Goal: Task Accomplishment & Management: Complete application form

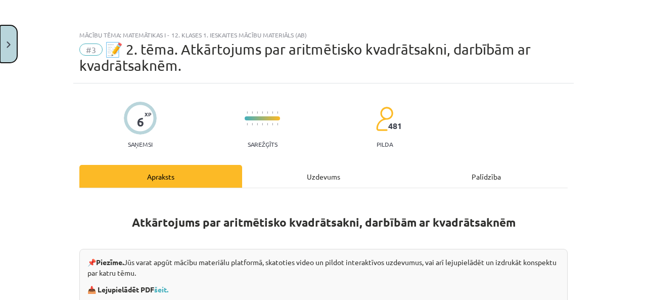
click at [10, 50] on button "Close" at bounding box center [8, 43] width 17 height 37
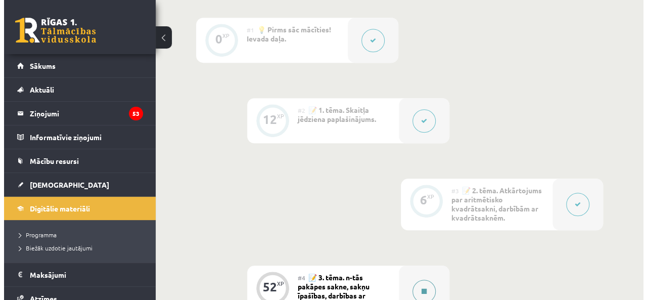
scroll to position [320, 0]
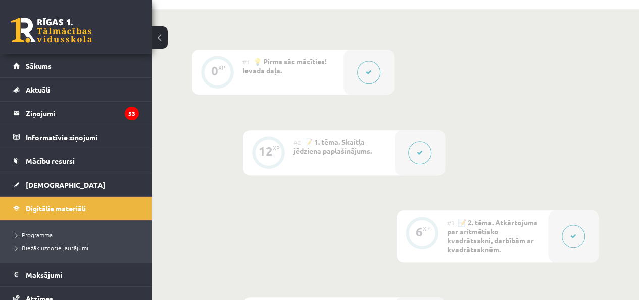
click at [419, 156] on button at bounding box center [419, 152] width 23 height 23
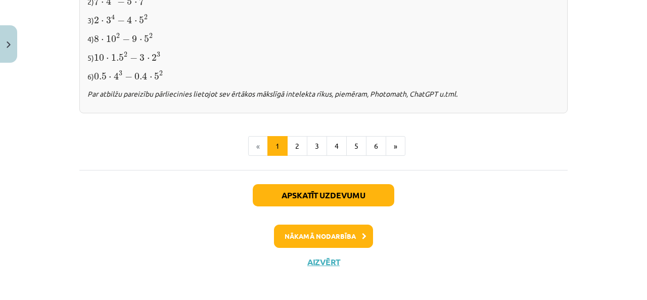
scroll to position [1165, 0]
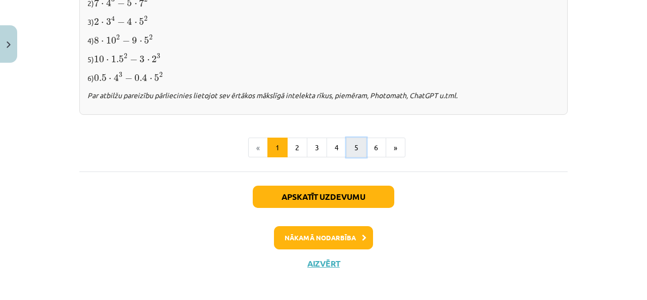
click at [352, 149] on button "5" at bounding box center [356, 147] width 20 height 20
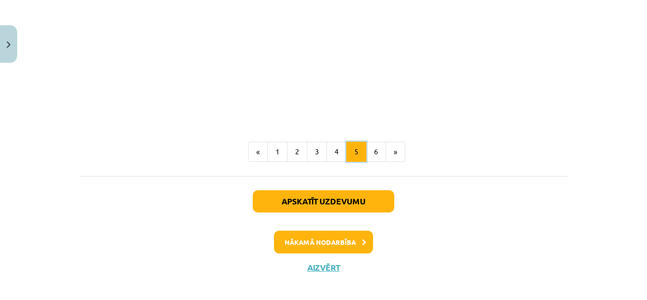
scroll to position [1301, 0]
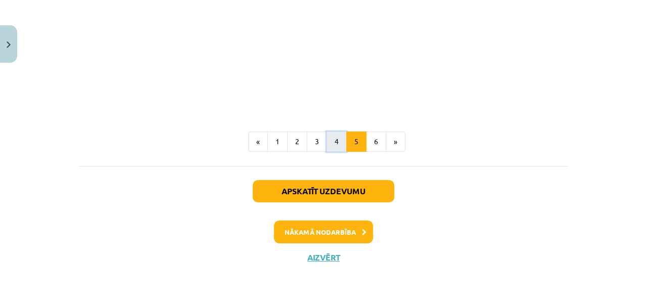
click at [332, 142] on button "4" at bounding box center [336, 141] width 20 height 20
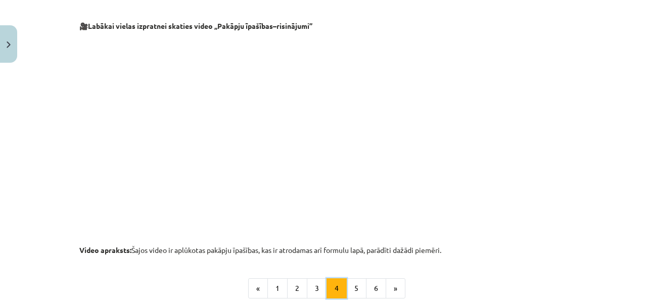
scroll to position [1052, 0]
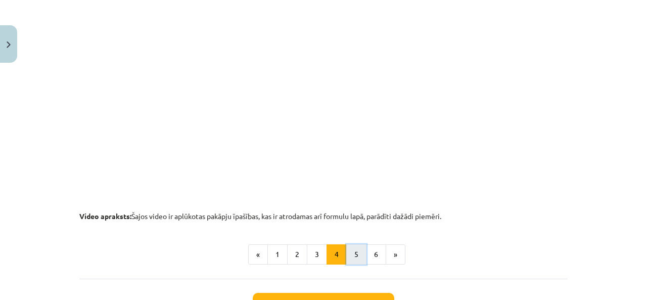
click at [347, 256] on button "5" at bounding box center [356, 254] width 20 height 20
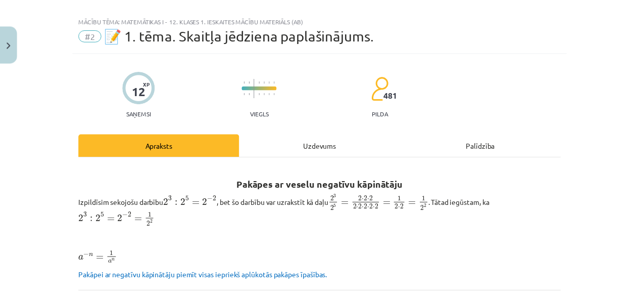
scroll to position [0, 0]
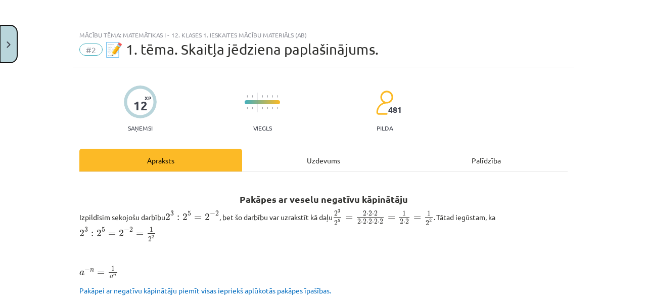
click at [9, 40] on button "Close" at bounding box center [8, 43] width 17 height 37
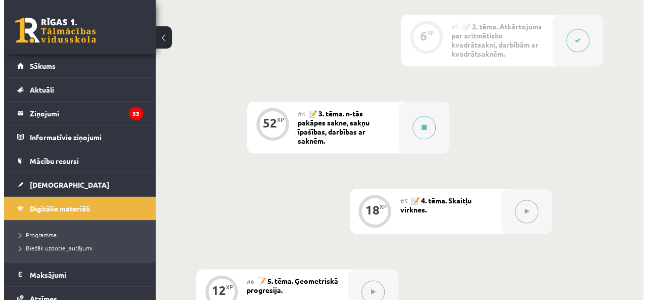
scroll to position [516, 0]
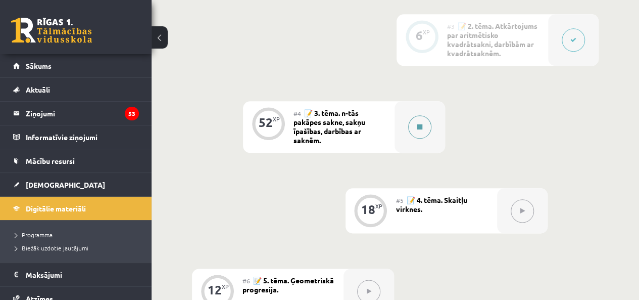
click at [422, 134] on button at bounding box center [419, 126] width 23 height 23
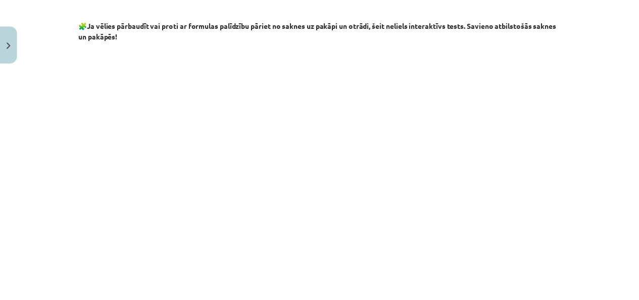
scroll to position [0, 0]
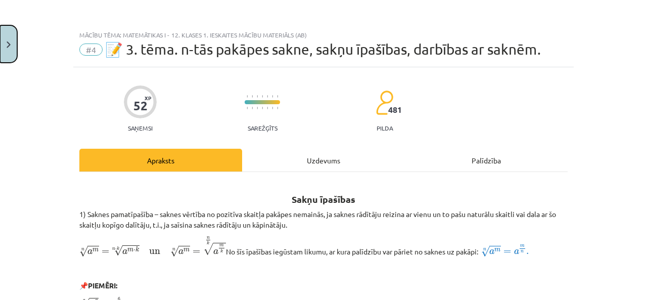
click at [11, 46] on button "Close" at bounding box center [8, 43] width 17 height 37
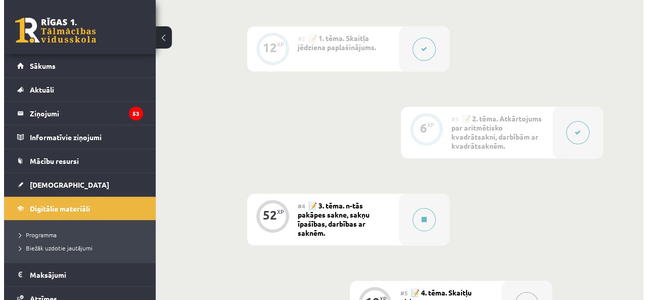
scroll to position [423, 0]
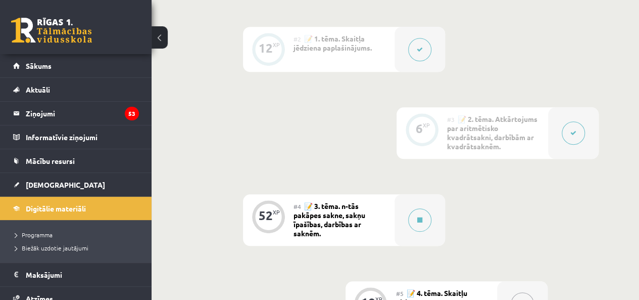
click at [578, 136] on button at bounding box center [573, 132] width 23 height 23
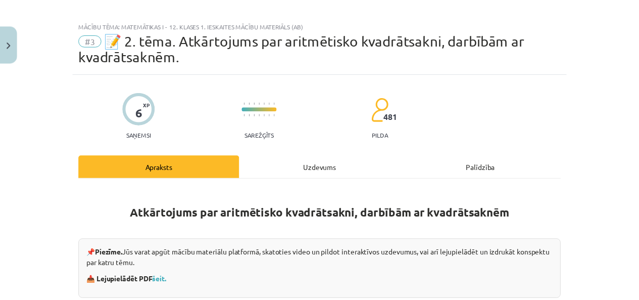
scroll to position [0, 0]
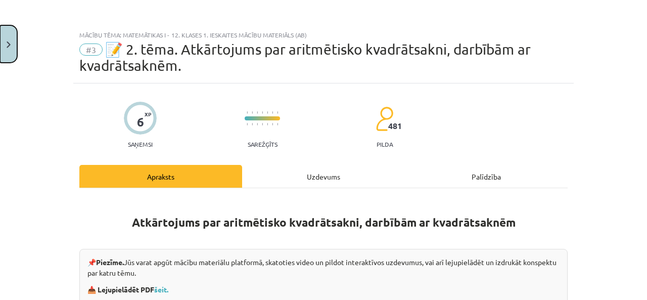
click at [7, 35] on button "Close" at bounding box center [8, 43] width 17 height 37
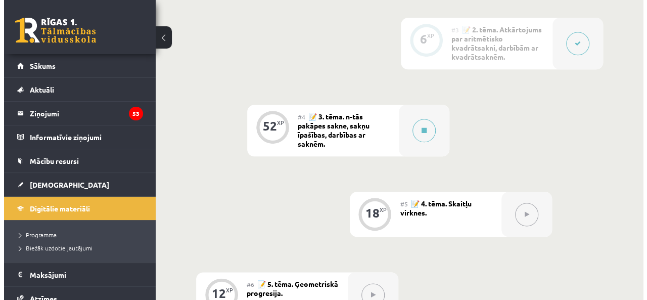
scroll to position [513, 0]
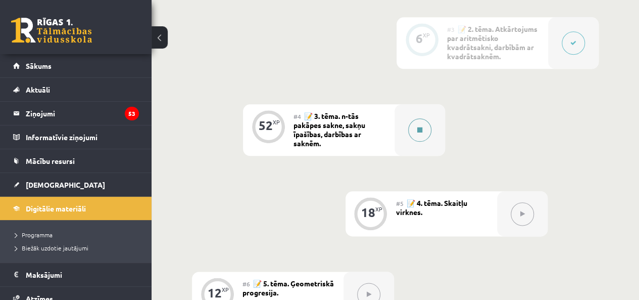
click at [421, 131] on icon at bounding box center [419, 130] width 5 height 6
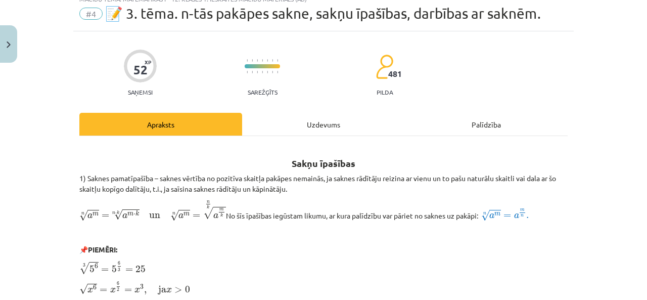
scroll to position [0, 0]
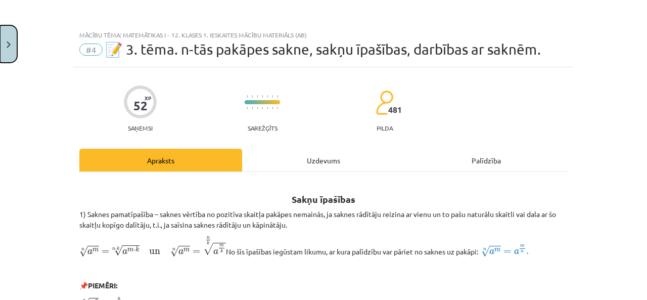
click at [13, 47] on button "Close" at bounding box center [8, 43] width 17 height 37
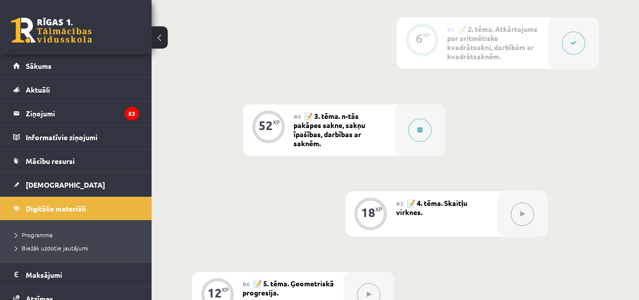
click at [567, 52] on button at bounding box center [573, 42] width 23 height 23
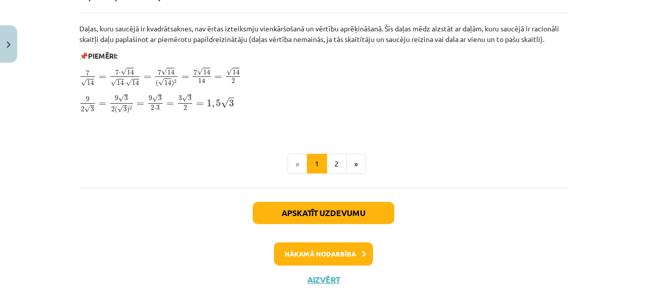
scroll to position [1316, 0]
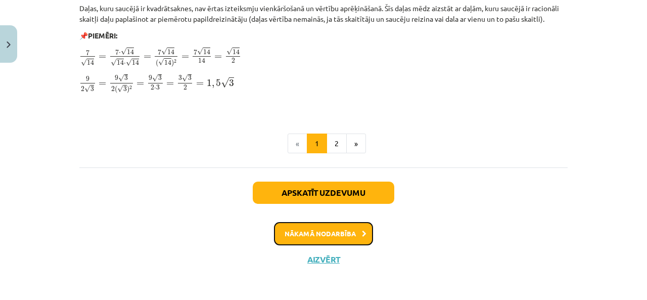
click at [350, 234] on button "Nākamā nodarbība" at bounding box center [323, 233] width 99 height 23
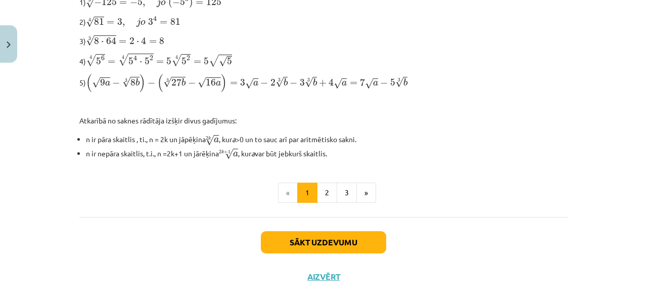
scroll to position [391, 0]
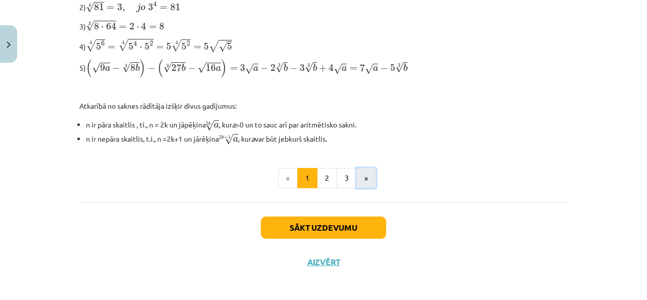
click at [368, 177] on button "»" at bounding box center [366, 178] width 20 height 20
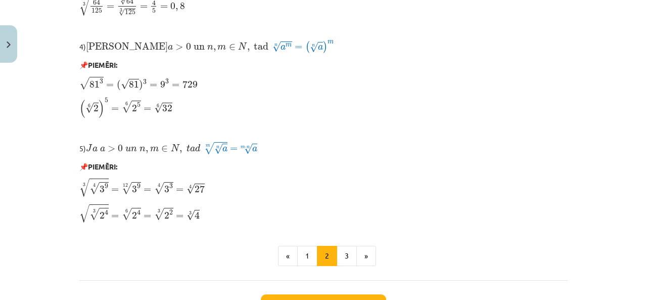
scroll to position [874, 0]
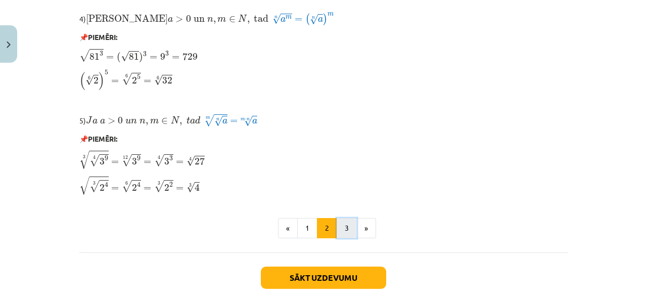
click at [346, 227] on button "3" at bounding box center [347, 228] width 20 height 20
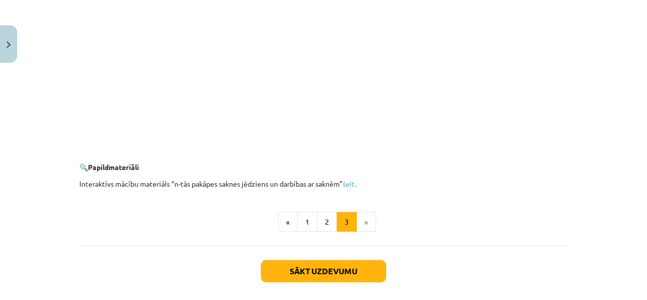
scroll to position [1907, 0]
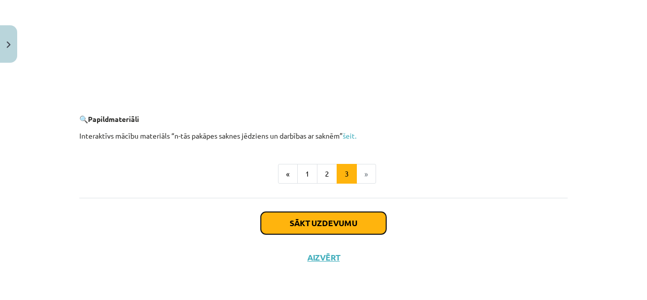
click at [340, 217] on button "Sākt uzdevumu" at bounding box center [323, 223] width 125 height 22
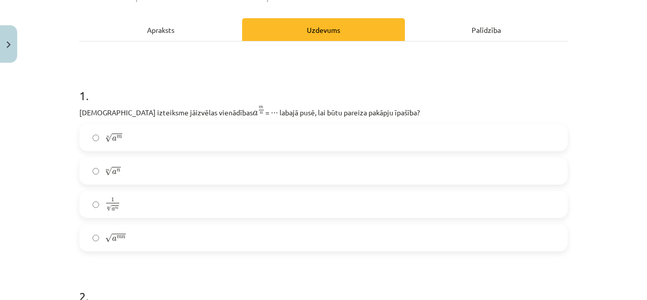
scroll to position [135, 0]
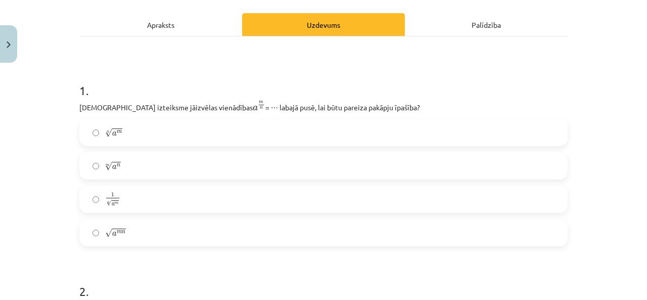
click at [144, 138] on label "n √ a m a m n" at bounding box center [323, 132] width 486 height 25
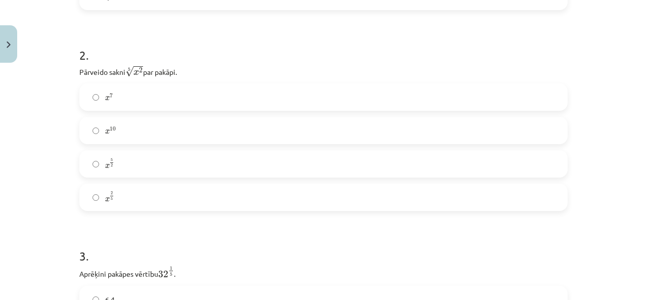
scroll to position [372, 0]
click at [130, 171] on label "x 5 2 x 5 2" at bounding box center [323, 163] width 486 height 25
click at [123, 200] on label "x 2 5 x 2 5" at bounding box center [323, 196] width 486 height 25
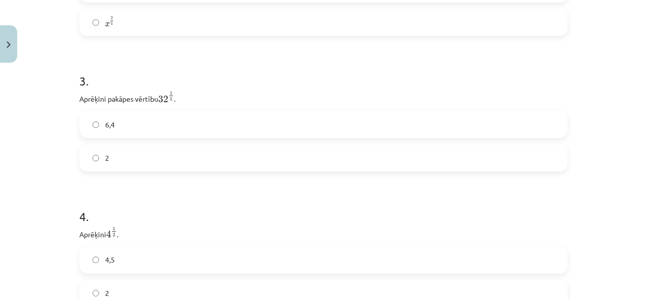
scroll to position [547, 0]
click at [176, 156] on label "2" at bounding box center [323, 157] width 486 height 25
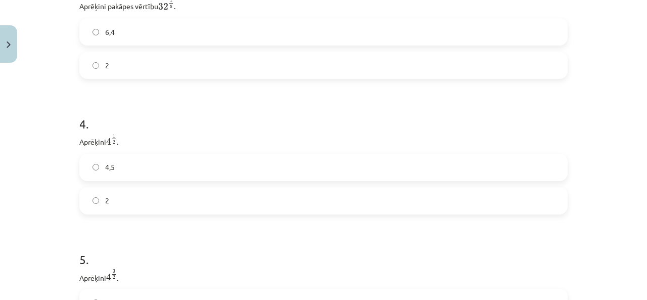
scroll to position [640, 0]
click at [174, 210] on label "2" at bounding box center [323, 199] width 486 height 25
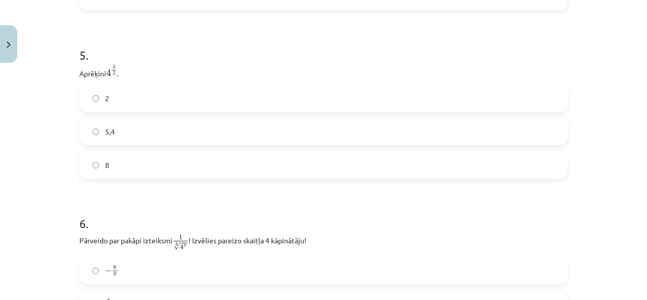
scroll to position [844, 0]
click at [132, 176] on label "8" at bounding box center [323, 163] width 486 height 25
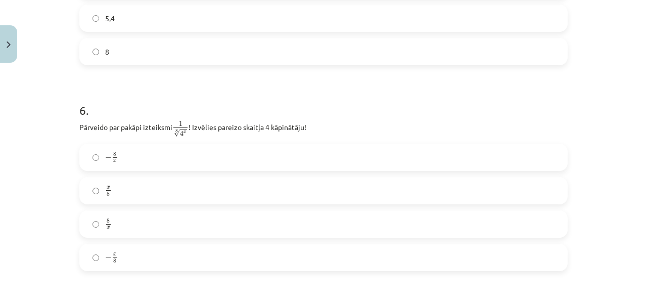
scroll to position [955, 0]
click at [129, 269] on label "− x 8 − x 8" at bounding box center [323, 258] width 486 height 25
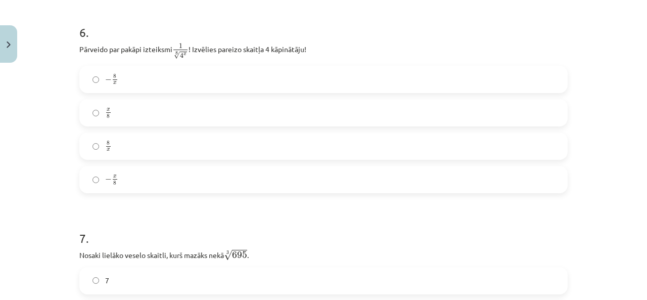
scroll to position [1032, 0]
click at [198, 109] on label "x 8 x 8" at bounding box center [323, 114] width 486 height 25
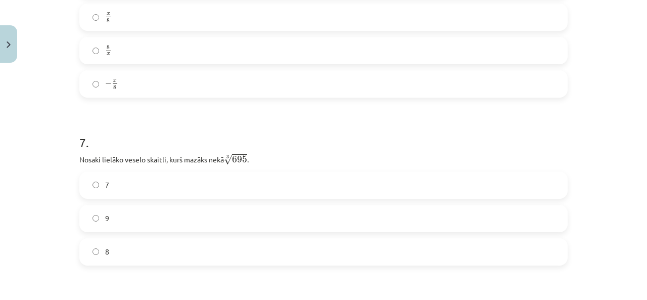
scroll to position [1185, 0]
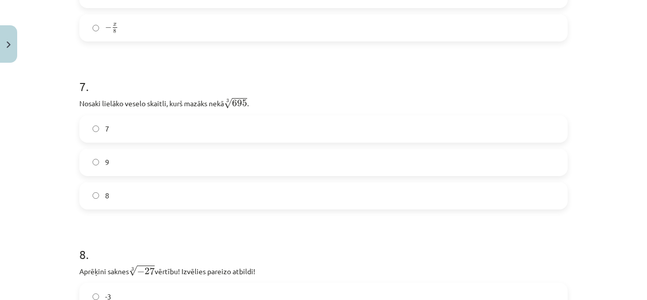
click at [156, 204] on label "8" at bounding box center [323, 195] width 486 height 25
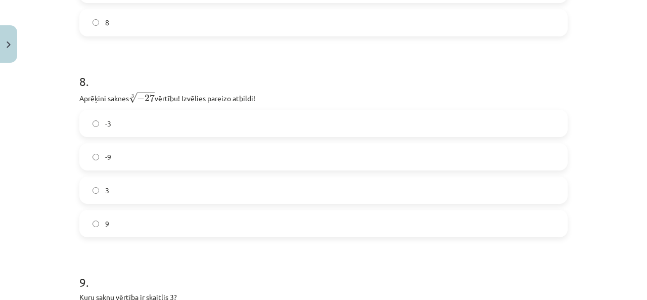
scroll to position [1362, 0]
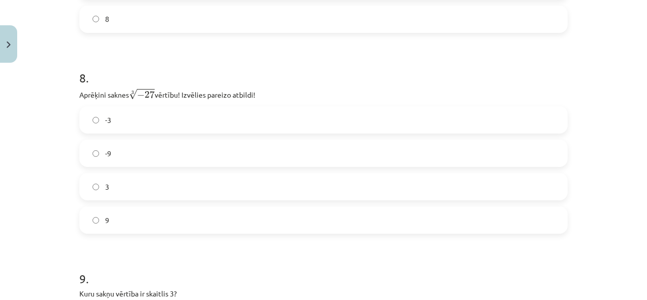
click at [269, 116] on label "-3" at bounding box center [323, 119] width 486 height 25
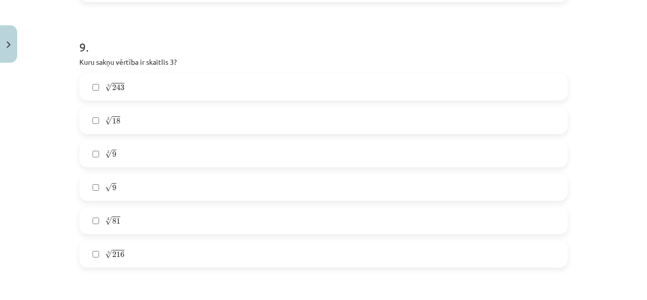
scroll to position [1610, 0]
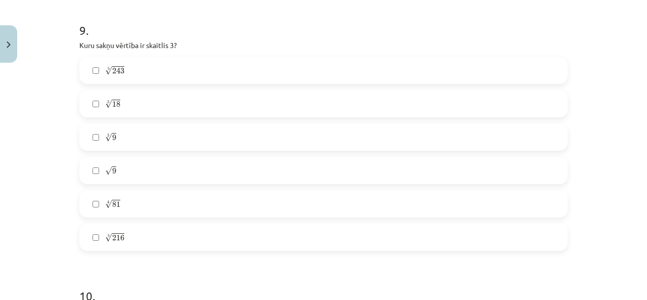
click at [123, 175] on label "√ 9 9" at bounding box center [323, 170] width 486 height 25
click at [156, 204] on label "4 √ 81 81 4" at bounding box center [323, 203] width 486 height 25
click at [132, 72] on label "5 √ 243 243 5" at bounding box center [323, 70] width 486 height 25
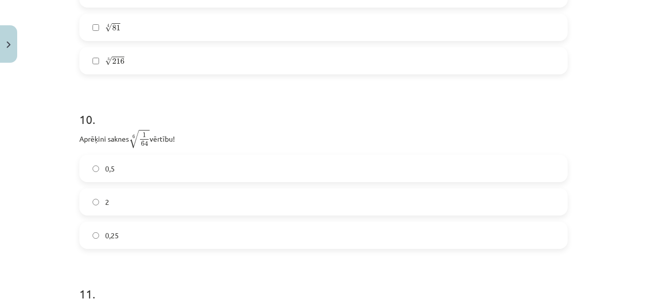
scroll to position [1787, 0]
click at [191, 174] on label "0,5" at bounding box center [323, 167] width 486 height 25
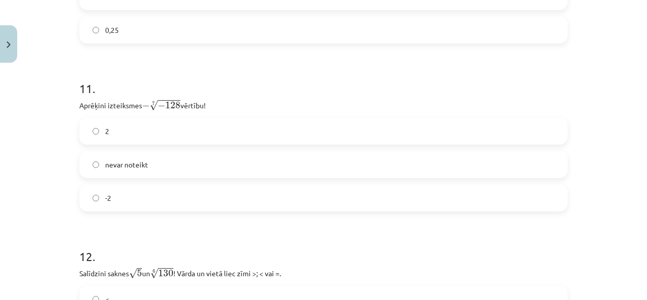
scroll to position [1993, 0]
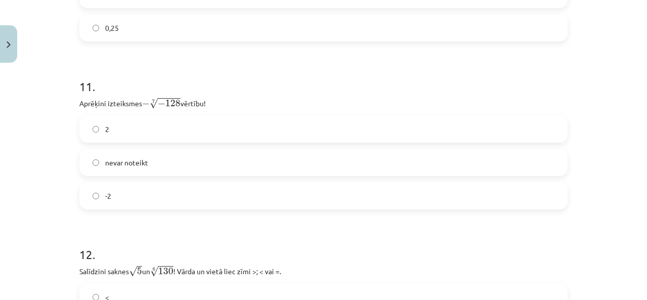
click at [201, 127] on label "2" at bounding box center [323, 128] width 486 height 25
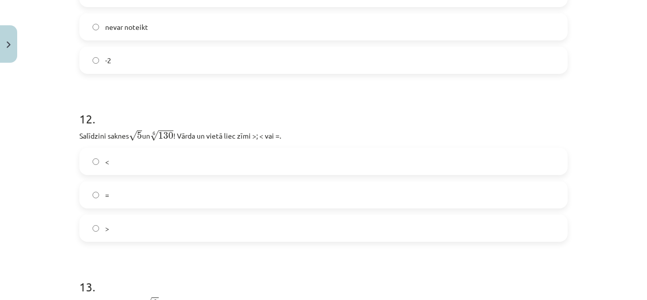
scroll to position [2133, 0]
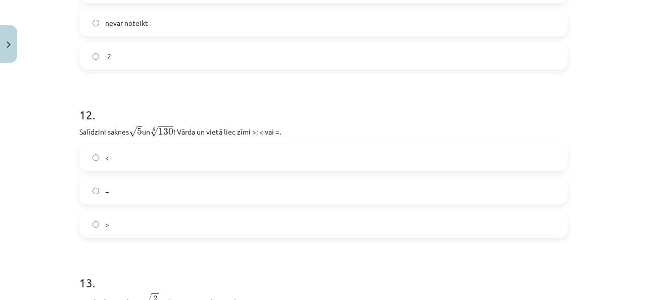
click at [183, 151] on label "<" at bounding box center [323, 157] width 486 height 25
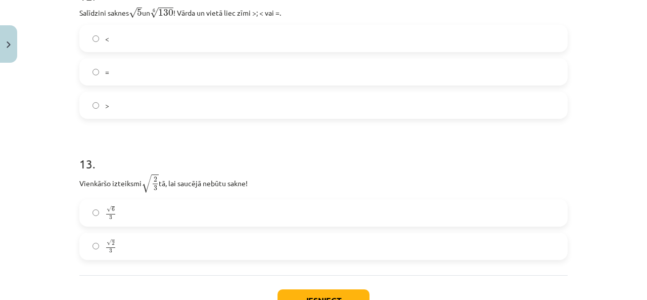
scroll to position [2251, 0]
click at [141, 202] on div "13 . Vienkāršo izteiksmi √ 2 3 2 3 tā, lai saucējā nebūtu sakne! √ 6 3 6 3 √ 2 …" at bounding box center [323, 200] width 488 height 121
click at [141, 203] on div "13 . Vienkāršo izteiksmi √ 2 3 2 3 tā, lai saucējā nebūtu sakne! √ 6 3 6 3 √ 2 …" at bounding box center [323, 200] width 488 height 121
click at [139, 209] on label "√ 6 3 6 3" at bounding box center [323, 213] width 486 height 25
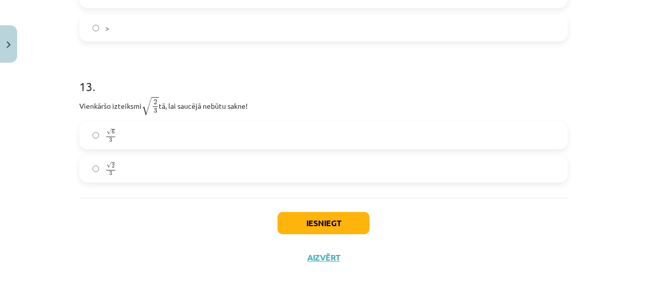
scroll to position [2332, 0]
click at [310, 231] on button "Iesniegt" at bounding box center [323, 223] width 92 height 22
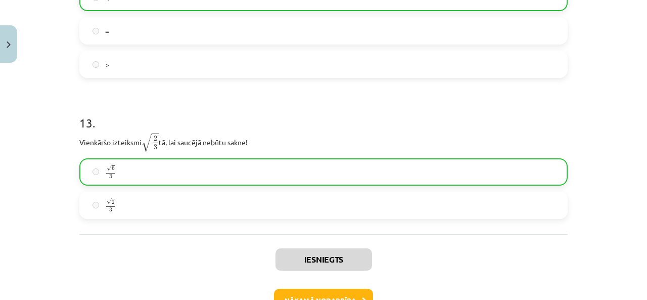
scroll to position [2364, 0]
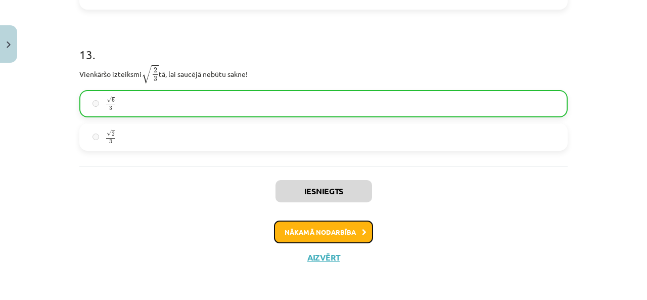
click at [310, 234] on button "Nākamā nodarbība" at bounding box center [323, 231] width 99 height 23
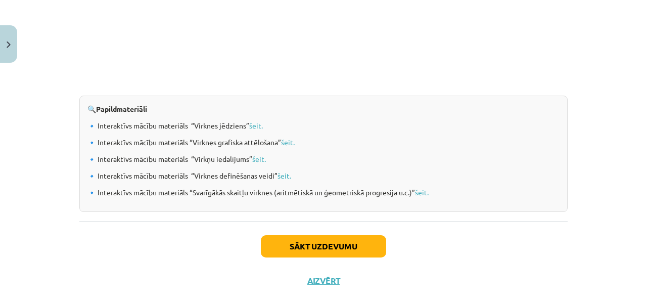
scroll to position [1093, 0]
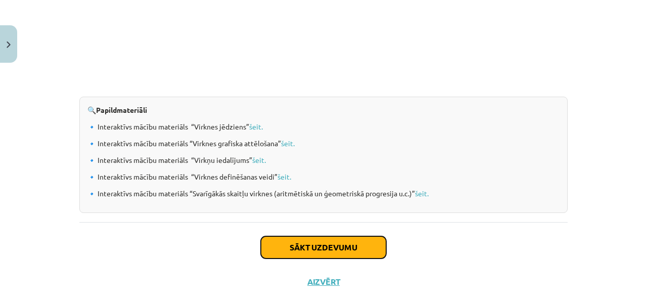
click at [343, 239] on button "Sākt uzdevumu" at bounding box center [323, 247] width 125 height 22
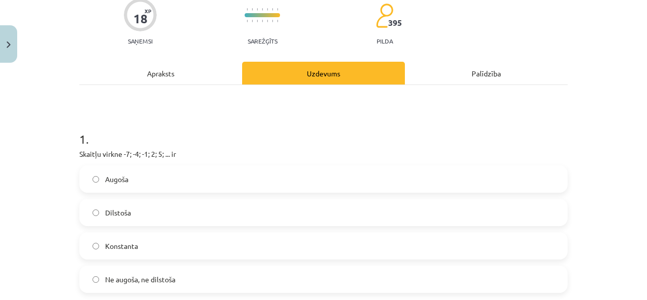
scroll to position [88, 0]
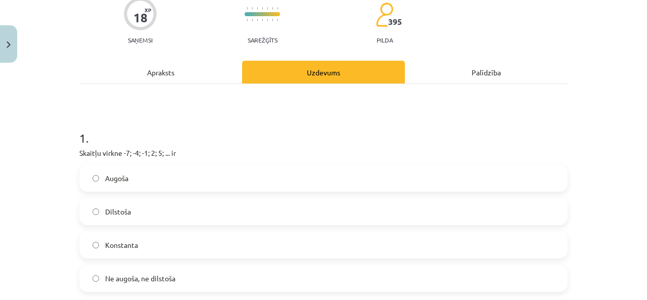
click at [144, 278] on span "Ne augoša, ne dilstoša" at bounding box center [140, 278] width 70 height 11
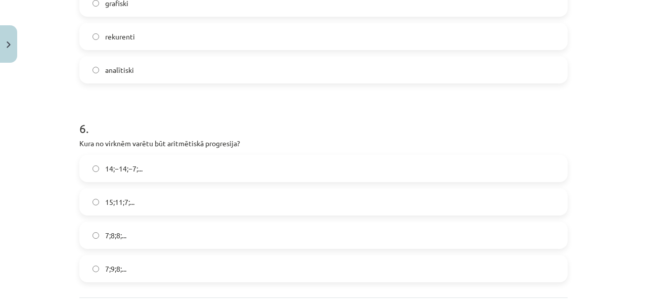
scroll to position [1193, 0]
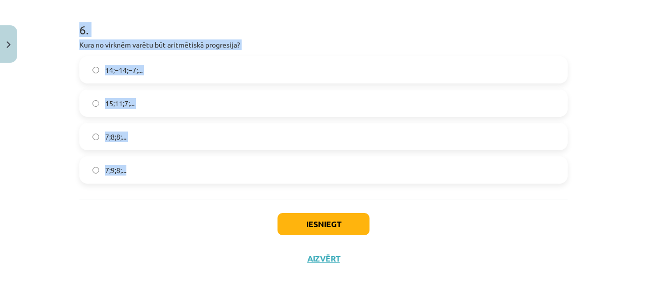
drag, startPoint x: 79, startPoint y: 130, endPoint x: 194, endPoint y: 193, distance: 131.1
copy form ". Skaitļu virkne -7; -4; -1; 2; 5; ... ir Augoša Dilstoša Konstanta Ne augoša, …"
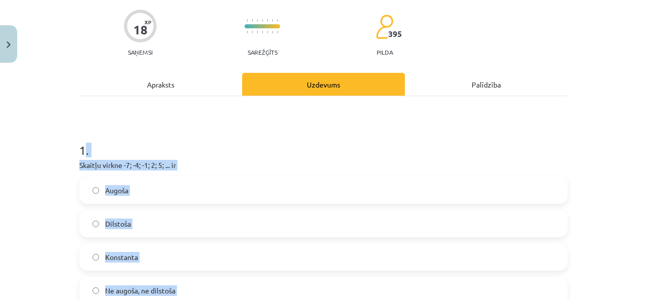
scroll to position [69, 0]
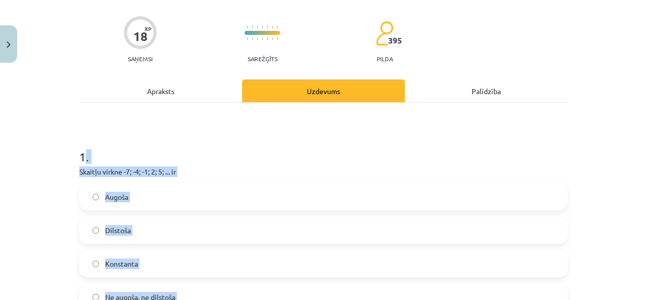
click at [140, 197] on label "Augoša" at bounding box center [323, 196] width 486 height 25
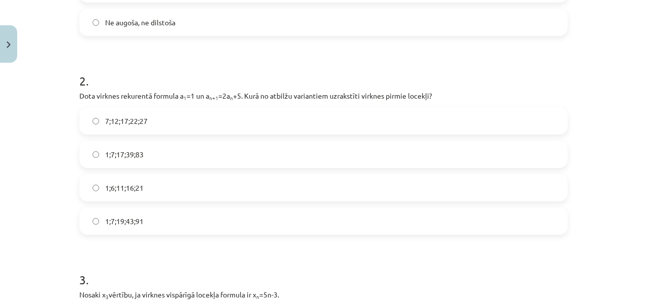
scroll to position [345, 0]
click at [171, 220] on label "1;7;19;43;91" at bounding box center [323, 219] width 486 height 25
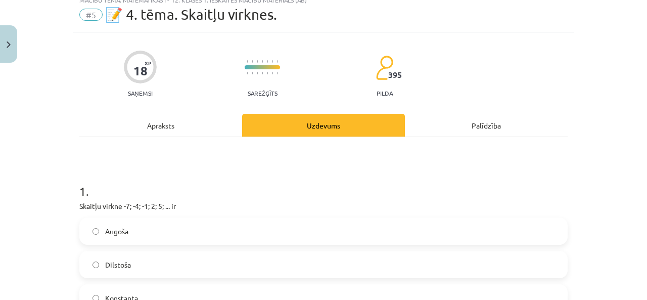
scroll to position [0, 0]
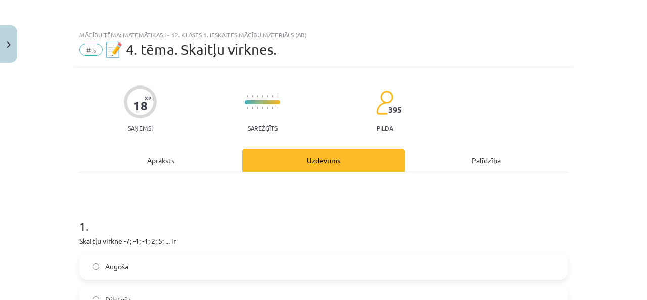
click at [214, 165] on div "Apraksts" at bounding box center [160, 160] width 163 height 23
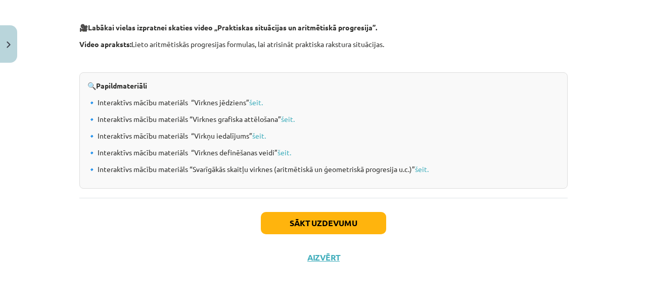
scroll to position [1115, 0]
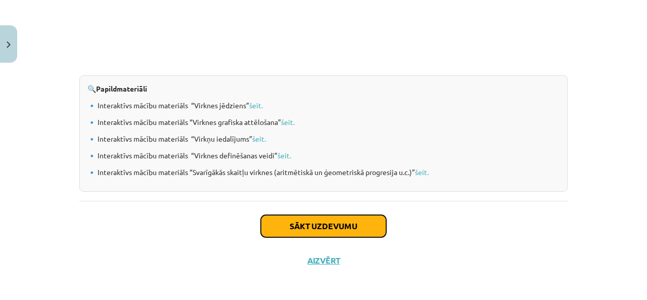
click at [317, 231] on button "Sākt uzdevumu" at bounding box center [323, 226] width 125 height 22
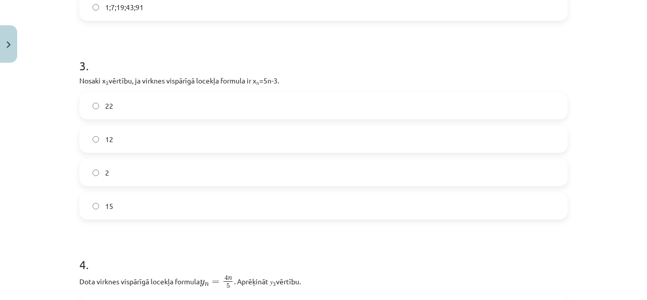
scroll to position [573, 0]
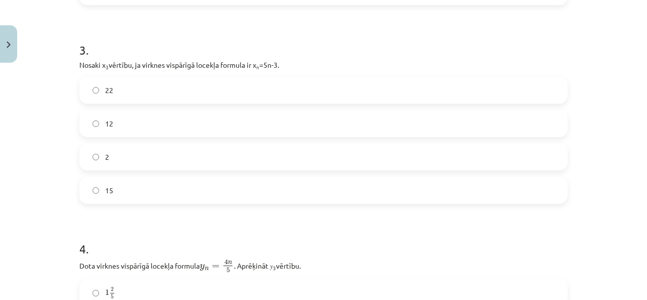
click at [120, 128] on label "12" at bounding box center [323, 123] width 486 height 25
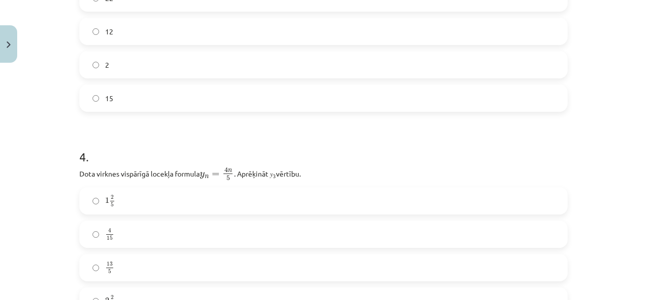
scroll to position [699, 0]
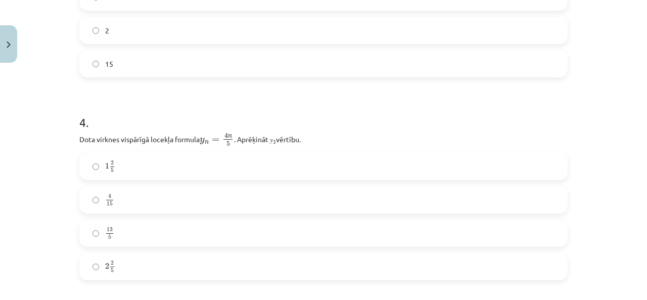
click at [108, 275] on label "2 2 5 2 2 5" at bounding box center [323, 266] width 486 height 25
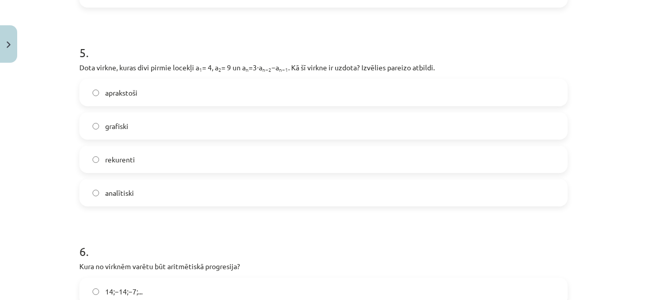
scroll to position [973, 0]
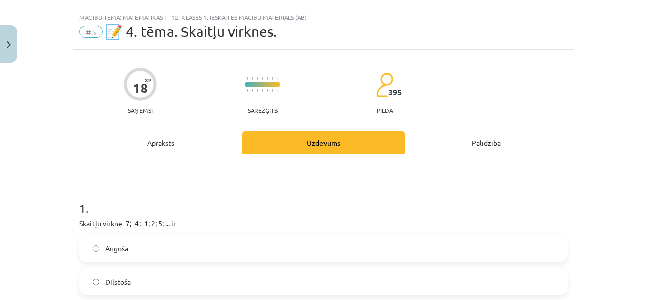
click at [138, 145] on div "Apraksts" at bounding box center [160, 142] width 163 height 23
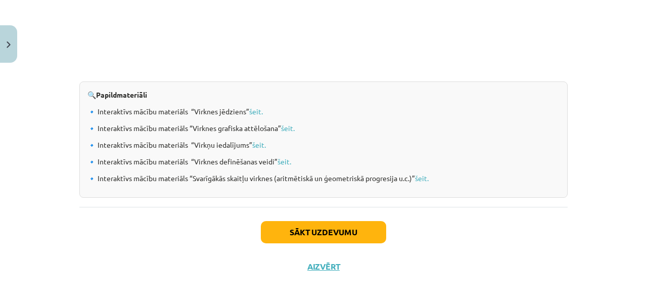
scroll to position [1115, 0]
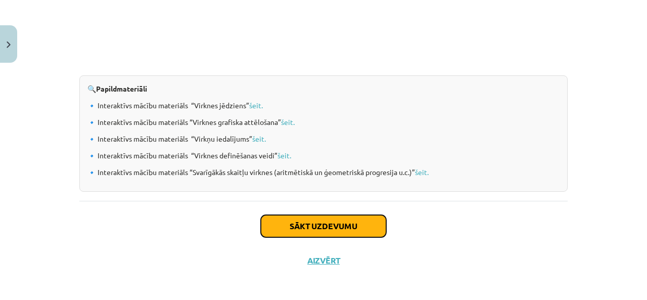
click at [347, 218] on button "Sākt uzdevumu" at bounding box center [323, 226] width 125 height 22
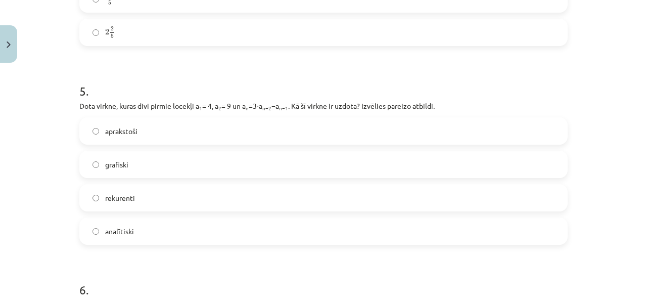
scroll to position [936, 0]
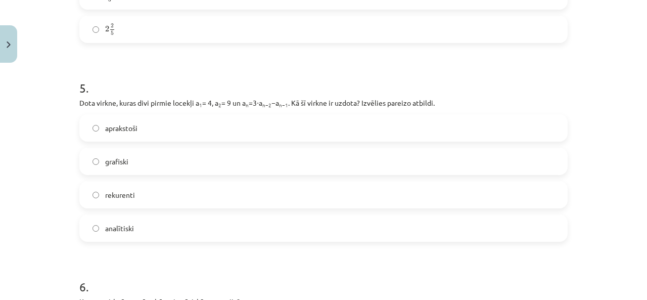
click at [179, 190] on label "rekurenti" at bounding box center [323, 194] width 486 height 25
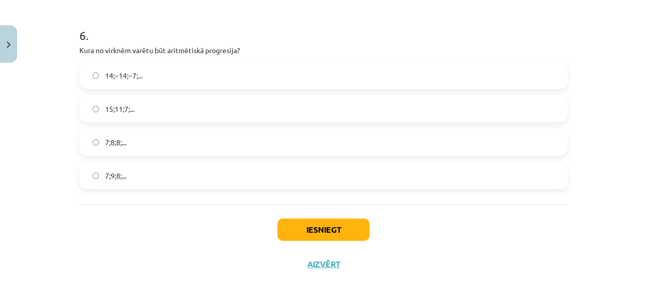
scroll to position [1187, 0]
click at [158, 110] on label "15;11;7;..." at bounding box center [323, 109] width 486 height 25
click at [298, 227] on button "Iesniegt" at bounding box center [323, 230] width 92 height 22
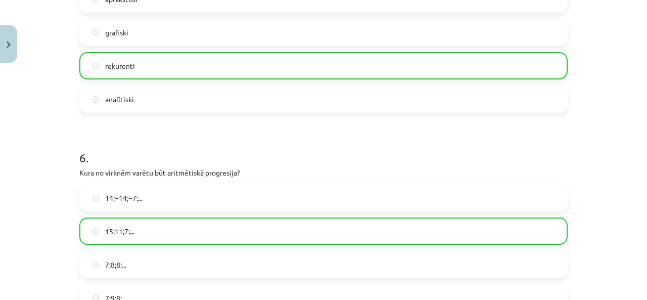
scroll to position [1225, 0]
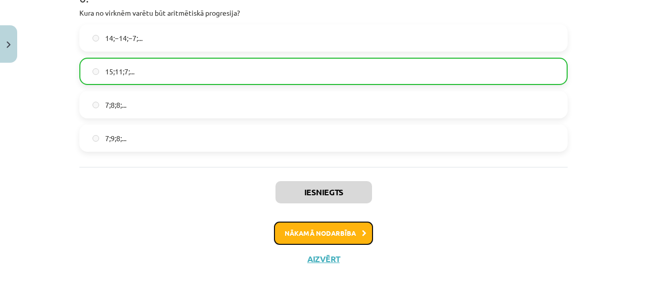
click at [312, 229] on button "Nākamā nodarbība" at bounding box center [323, 232] width 99 height 23
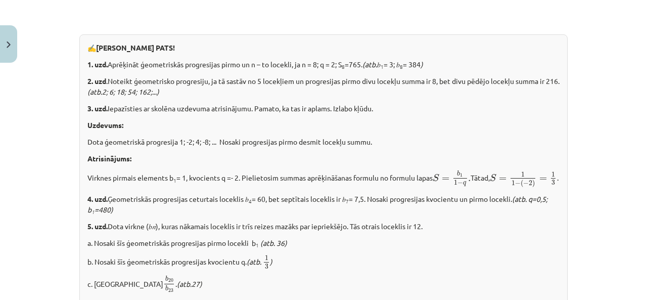
scroll to position [1337, 0]
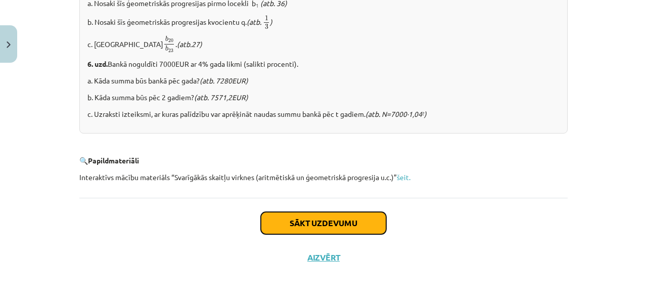
click at [330, 231] on button "Sākt uzdevumu" at bounding box center [323, 223] width 125 height 22
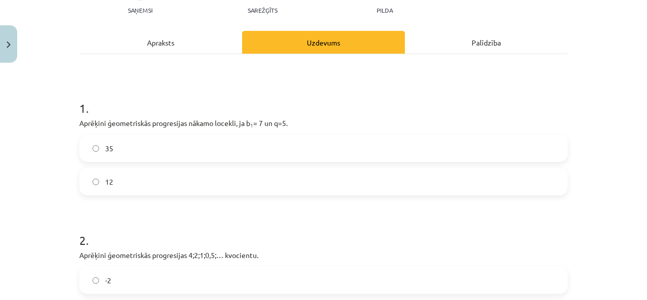
scroll to position [119, 0]
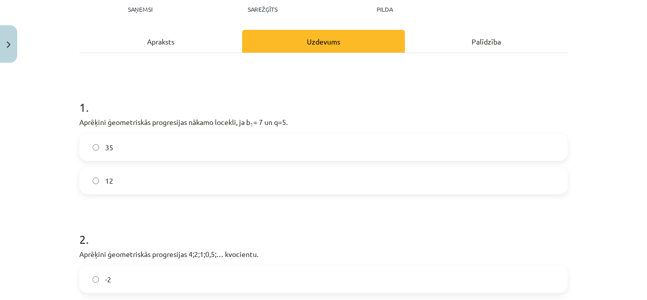
click at [223, 153] on label "35" at bounding box center [323, 146] width 486 height 25
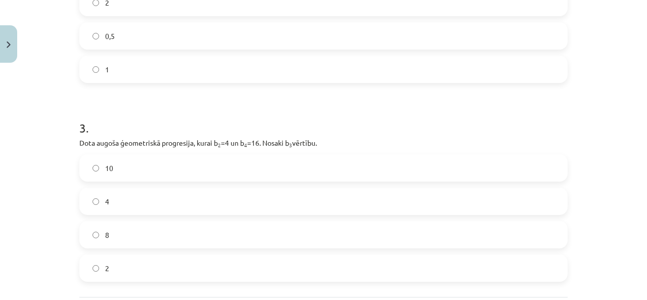
scroll to position [527, 0]
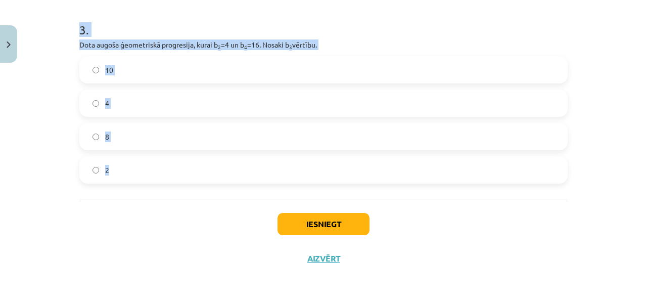
drag, startPoint x: 68, startPoint y: 107, endPoint x: 120, endPoint y: 181, distance: 90.7
click at [120, 181] on div "Mācību tēma: Matemātikas i - 12. klases 1. ieskaites mācību materiāls (ab) #6 📝…" at bounding box center [323, 150] width 647 height 300
copy form "1 . Aprēķini ģeometriskās progresijas nākamo locekli, ja b 1 = 7 un q=5. 35 12 …"
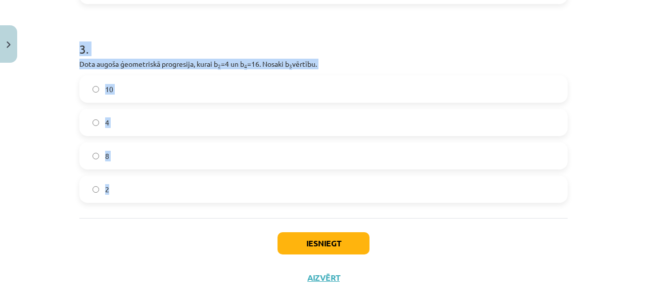
click at [153, 147] on label "8" at bounding box center [323, 155] width 486 height 25
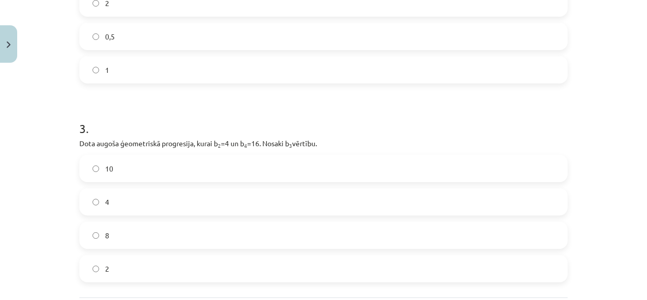
scroll to position [415, 0]
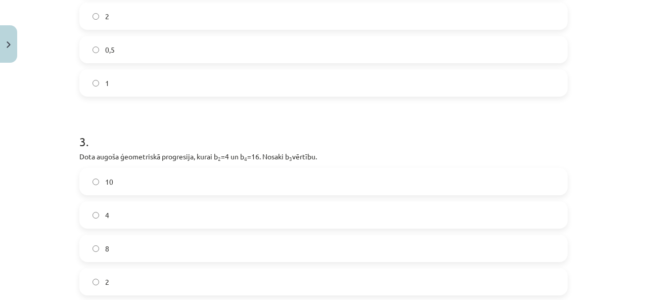
click at [150, 53] on label "0,5" at bounding box center [323, 49] width 486 height 25
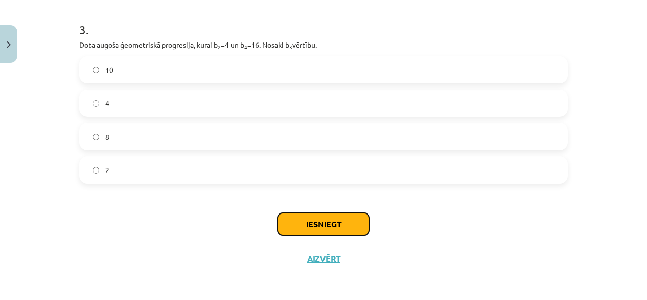
click at [310, 216] on button "Iesniegt" at bounding box center [323, 224] width 92 height 22
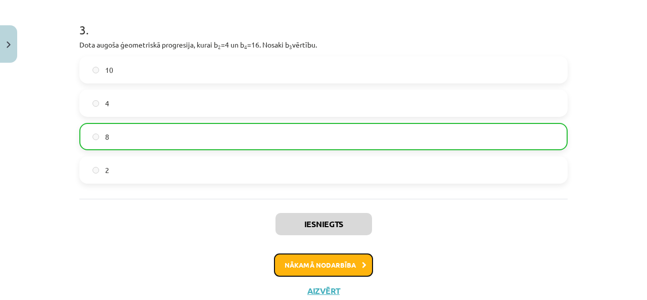
click at [335, 273] on button "Nākamā nodarbība" at bounding box center [323, 264] width 99 height 23
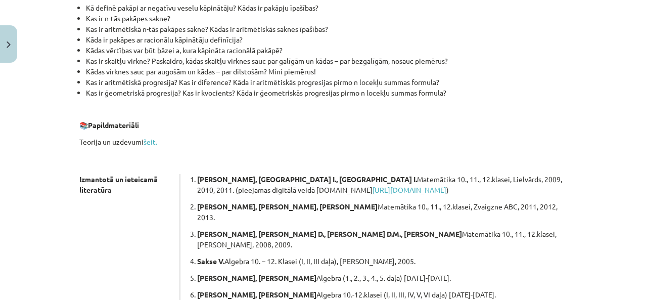
scroll to position [339, 0]
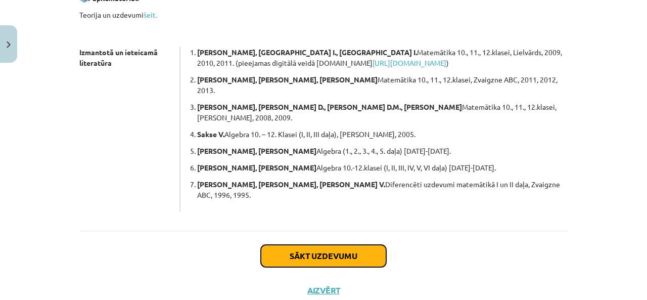
click at [346, 245] on button "Sākt uzdevumu" at bounding box center [323, 256] width 125 height 22
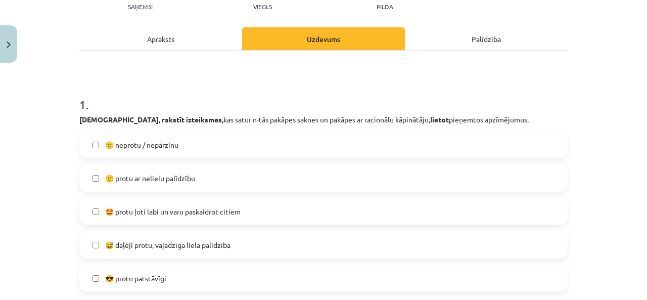
scroll to position [141, 0]
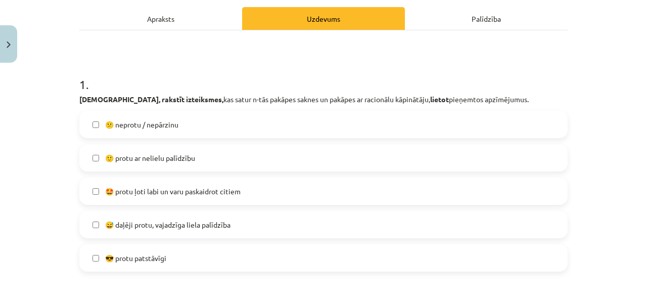
click at [221, 156] on label "🙂 protu ar nelielu palīdzību" at bounding box center [323, 157] width 486 height 25
click at [212, 194] on span "🤩 protu ļoti labi un varu paskaidrot citiem" at bounding box center [172, 191] width 135 height 11
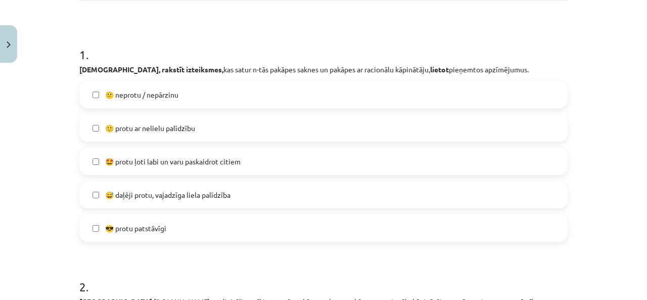
scroll to position [171, 0]
click at [161, 127] on span "🙂 protu ar nelielu palīdzību" at bounding box center [150, 128] width 90 height 11
click at [152, 173] on label "🤩 protu ļoti labi un varu paskaidrot citiem" at bounding box center [323, 161] width 486 height 25
click at [190, 164] on span "🤩 protu ļoti labi un varu paskaidrot citiem" at bounding box center [172, 162] width 135 height 11
click at [176, 226] on label "😎 protu patstāvīgi" at bounding box center [323, 228] width 486 height 25
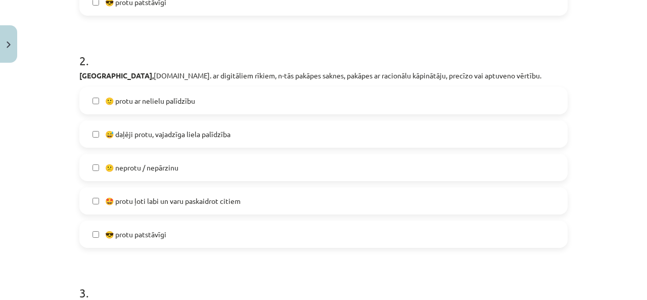
scroll to position [402, 0]
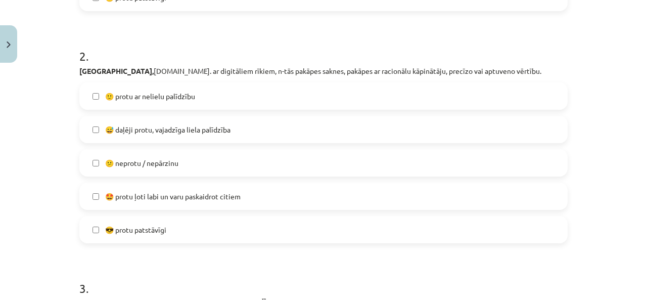
click at [190, 231] on label "😎 protu patstāvīgi" at bounding box center [323, 229] width 486 height 25
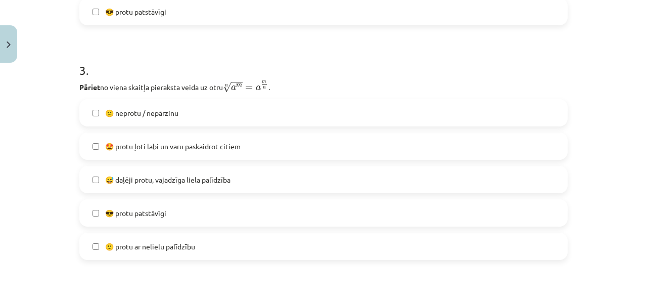
scroll to position [620, 0]
click at [174, 209] on label "😎 protu patstāvīgi" at bounding box center [323, 211] width 486 height 25
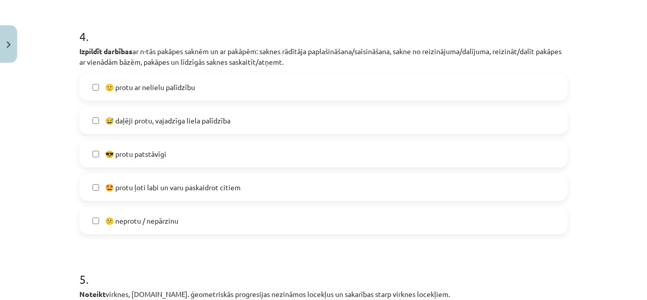
scroll to position [888, 0]
click at [212, 157] on label "😎 protu patstāvīgi" at bounding box center [323, 152] width 486 height 25
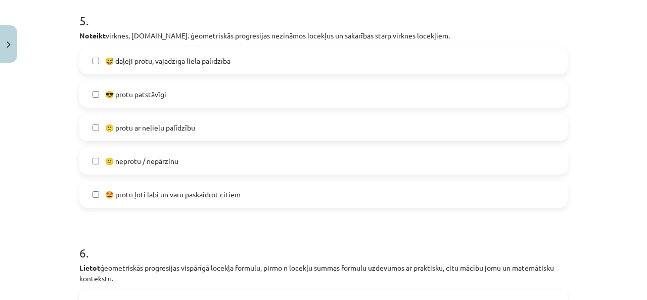
scroll to position [1146, 0]
click at [202, 93] on label "😎 protu patstāvīgi" at bounding box center [323, 93] width 486 height 25
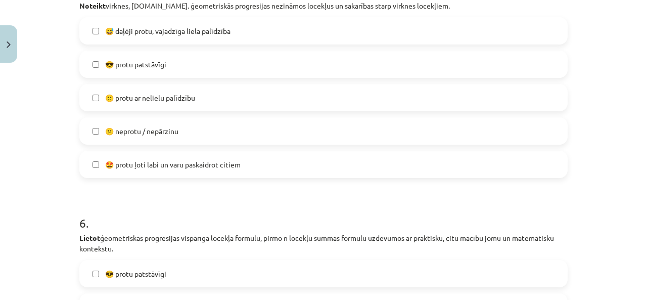
scroll to position [1177, 0]
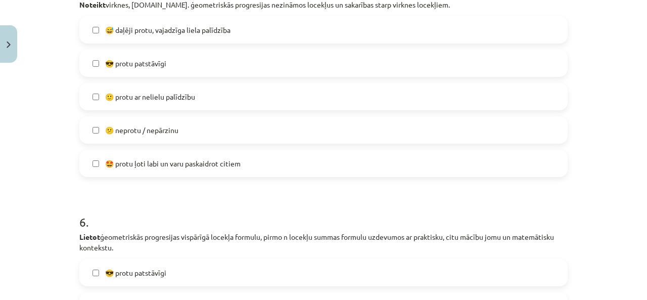
click at [215, 167] on span "🤩 protu ļoti labi un varu paskaidrot citiem" at bounding box center [172, 163] width 135 height 11
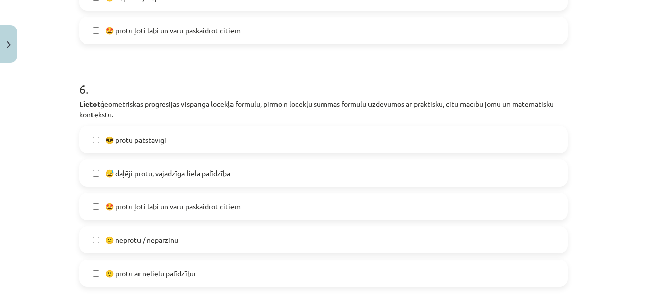
scroll to position [1311, 0]
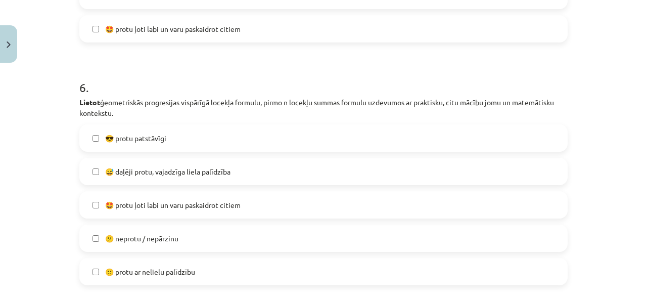
click at [216, 147] on label "😎 protu patstāvīgi" at bounding box center [323, 137] width 486 height 25
click at [208, 211] on label "🤩 protu ļoti labi un varu paskaidrot citiem" at bounding box center [323, 204] width 486 height 25
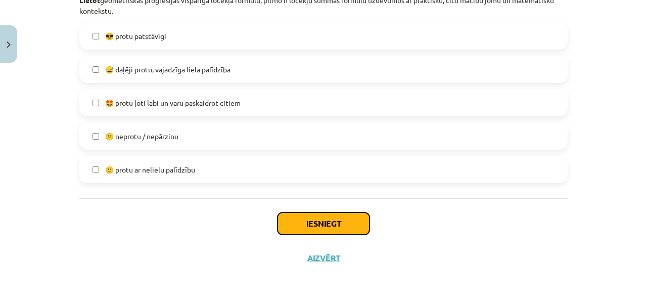
click at [303, 216] on button "Iesniegt" at bounding box center [323, 223] width 92 height 22
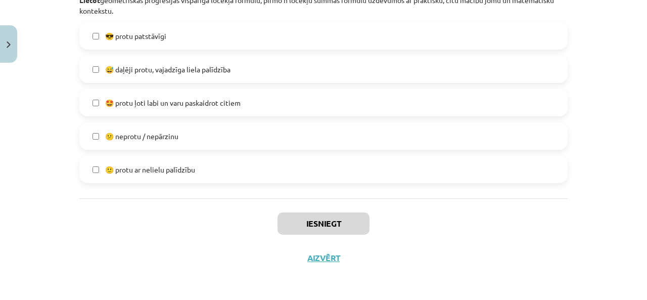
scroll to position [501, 0]
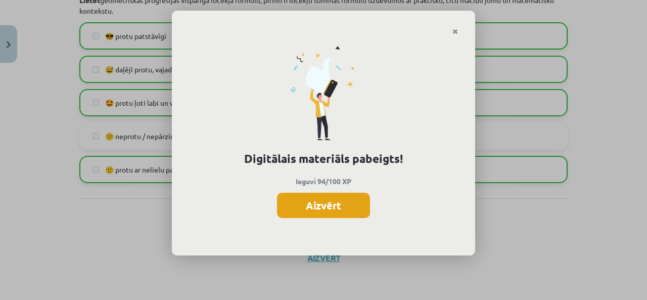
click at [337, 206] on button "Aizvērt" at bounding box center [323, 205] width 93 height 25
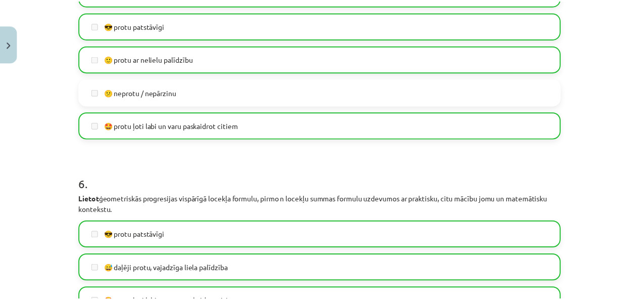
scroll to position [1197, 0]
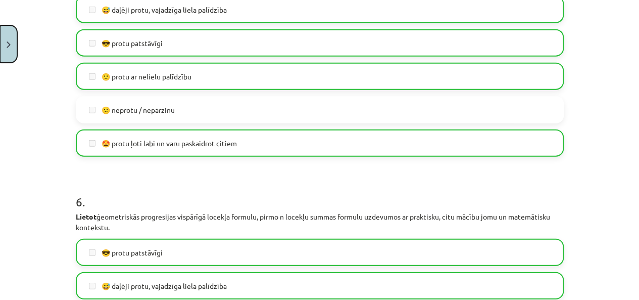
click at [6, 58] on button "Close" at bounding box center [8, 43] width 17 height 37
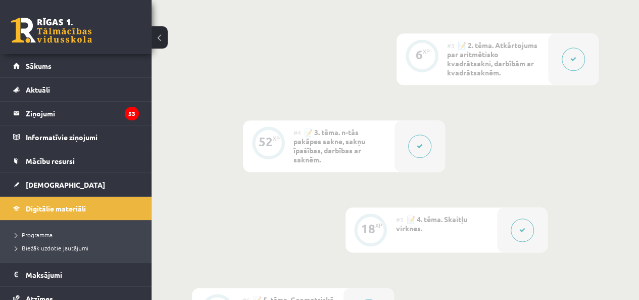
scroll to position [496, 0]
click at [52, 184] on span "[DEMOGRAPHIC_DATA]" at bounding box center [65, 184] width 79 height 9
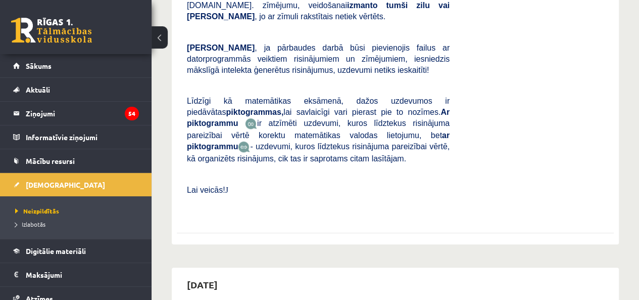
scroll to position [359, 0]
